Goal: Transaction & Acquisition: Book appointment/travel/reservation

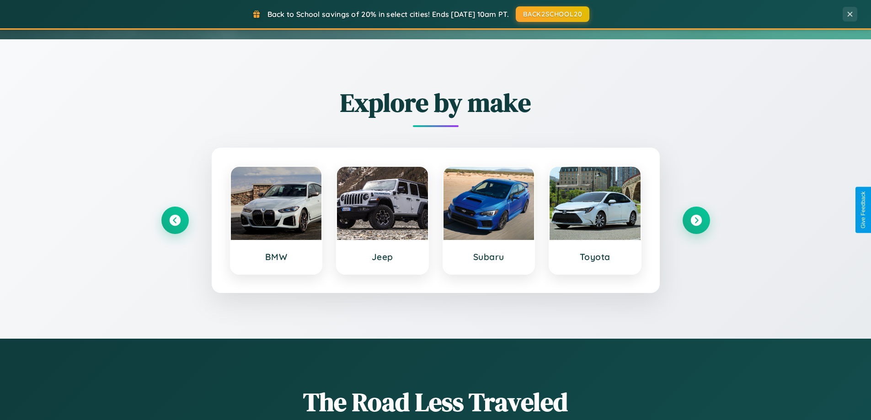
scroll to position [394, 0]
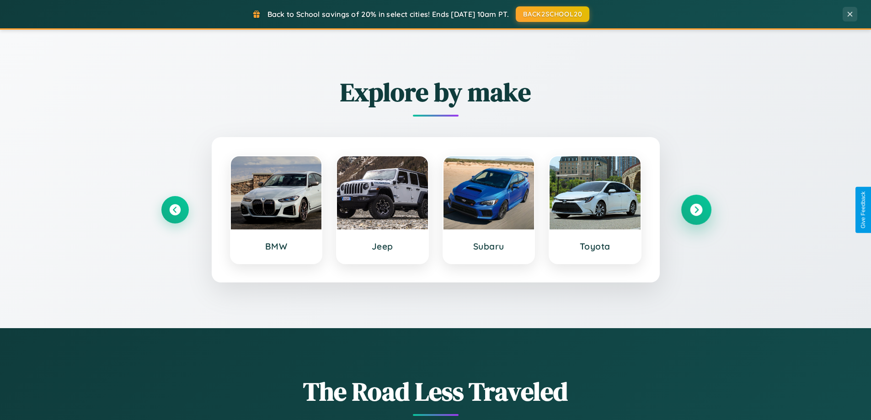
click at [696, 210] on icon at bounding box center [696, 210] width 12 height 12
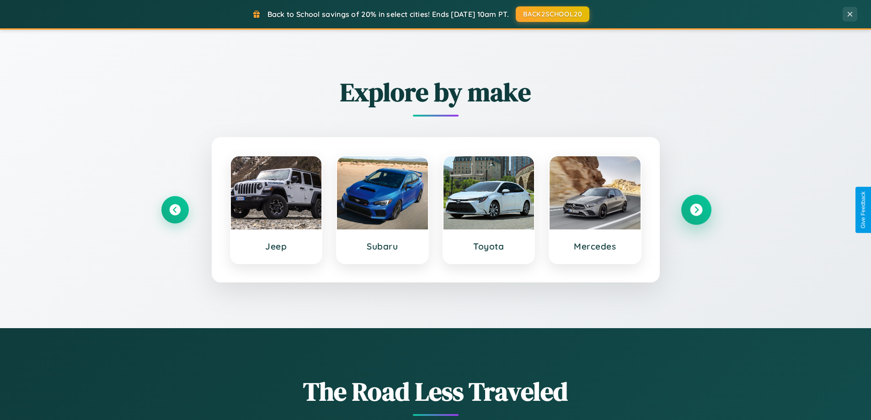
click at [696, 210] on icon at bounding box center [696, 210] width 12 height 12
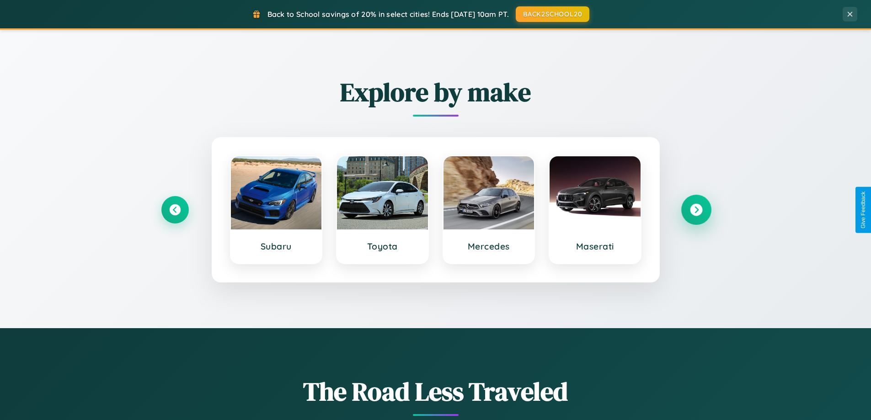
click at [696, 210] on icon at bounding box center [696, 210] width 12 height 12
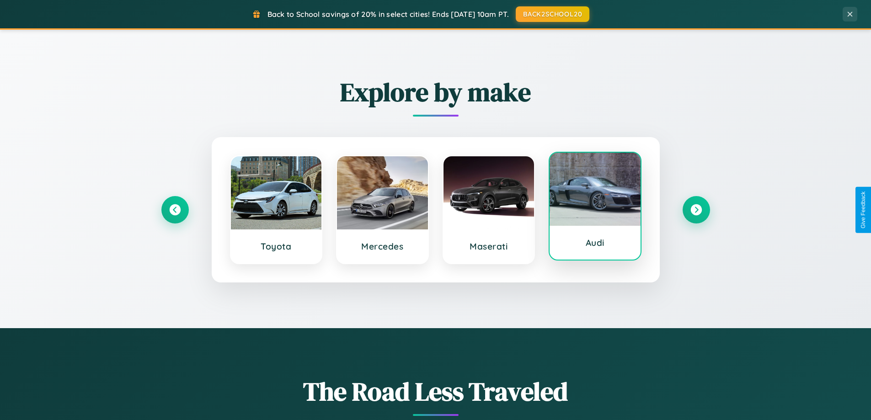
click at [595, 209] on div at bounding box center [594, 189] width 91 height 73
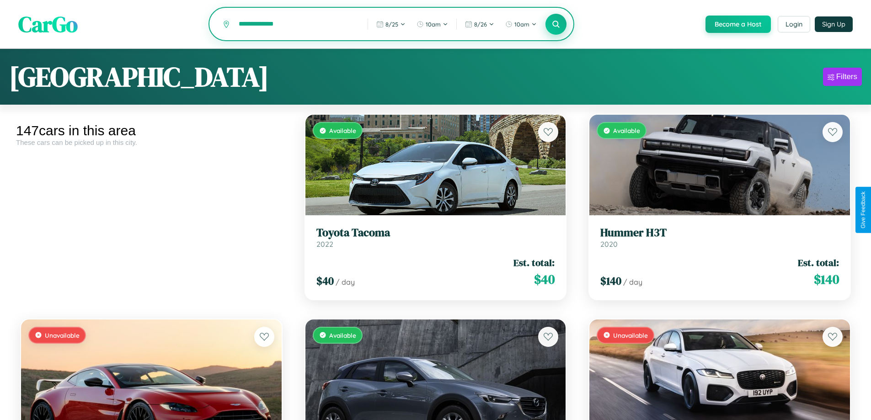
type input "**********"
click at [555, 25] on icon at bounding box center [556, 24] width 9 height 9
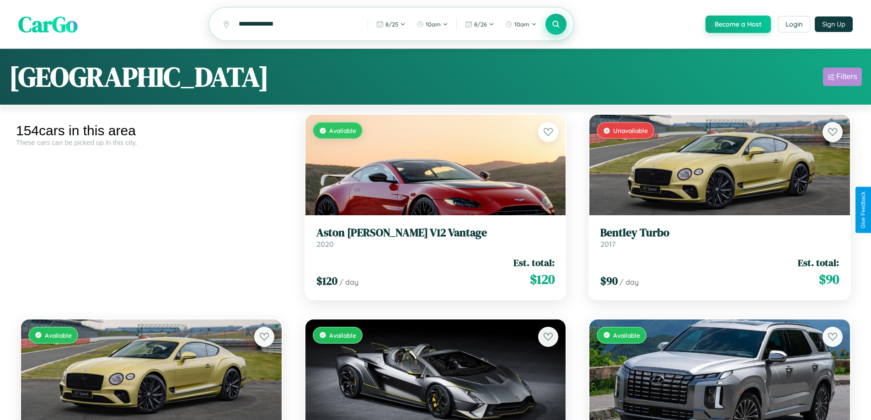
click at [842, 78] on div "Filters" at bounding box center [846, 76] width 21 height 9
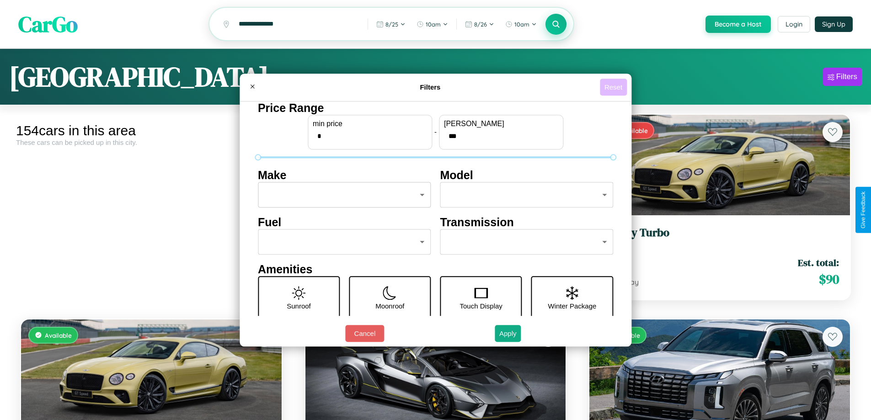
click at [614, 87] on button "Reset" at bounding box center [613, 87] width 27 height 17
